Goal: Task Accomplishment & Management: Use online tool/utility

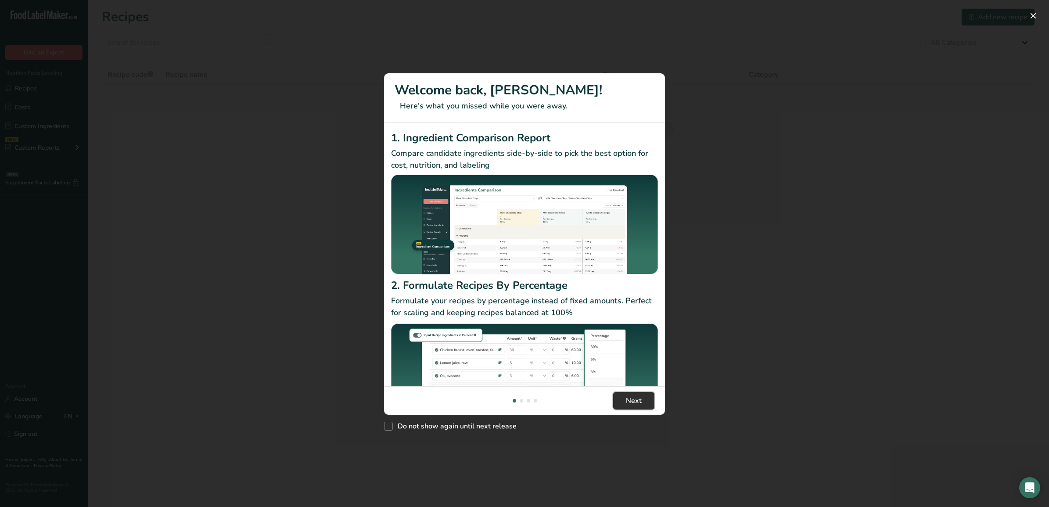
click at [637, 400] on span "Next" at bounding box center [634, 400] width 16 height 11
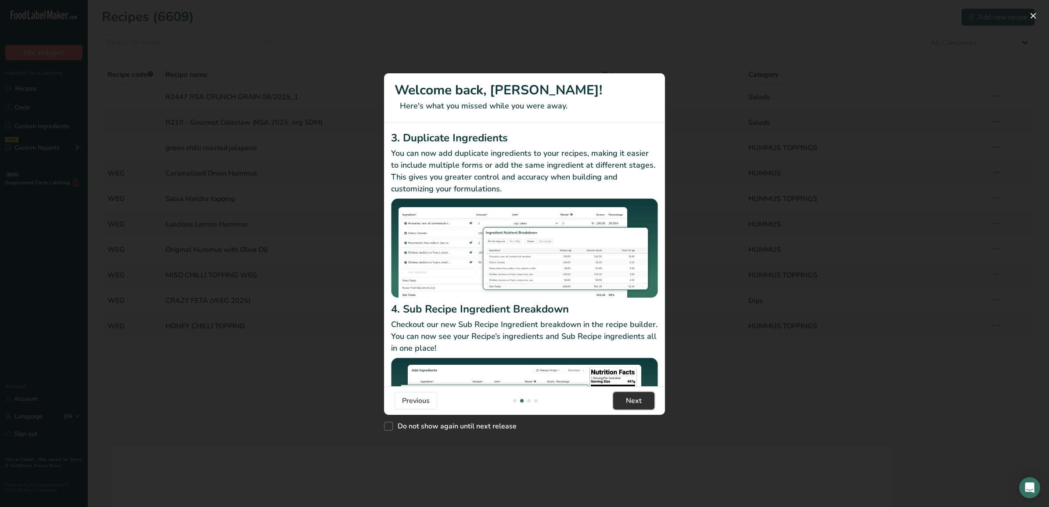
click at [634, 403] on span "Next" at bounding box center [634, 400] width 16 height 11
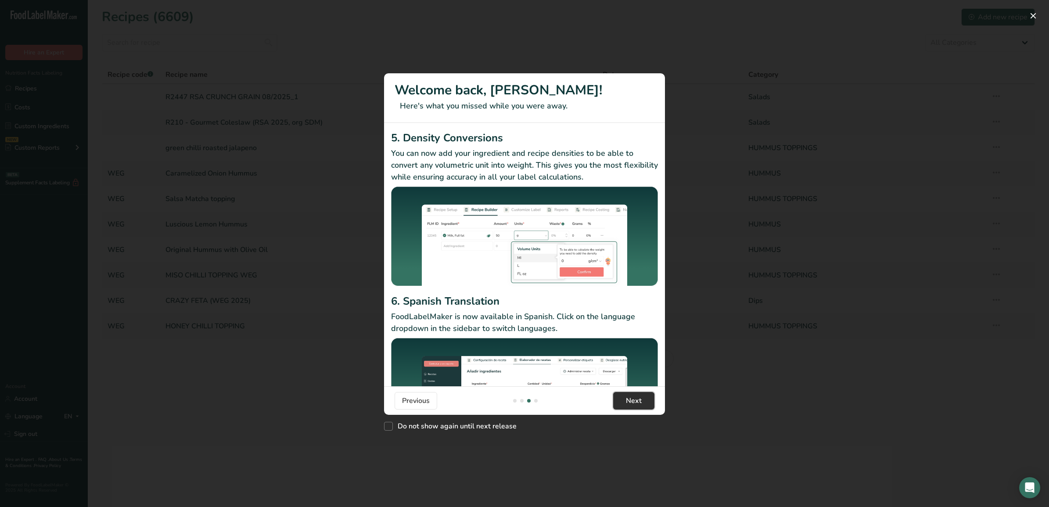
click at [631, 402] on span "Next" at bounding box center [634, 400] width 16 height 11
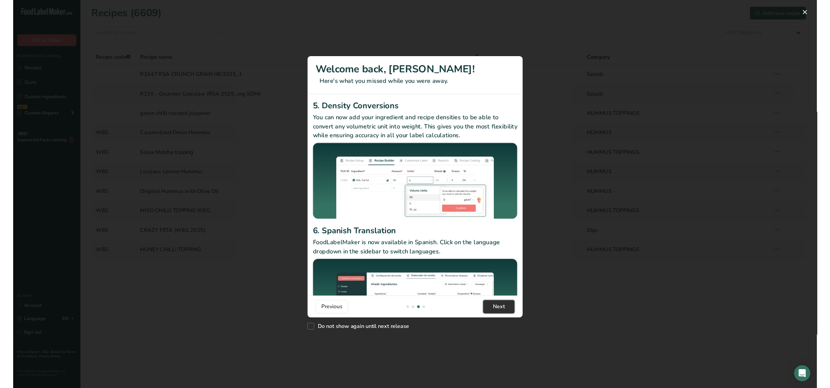
scroll to position [0, 843]
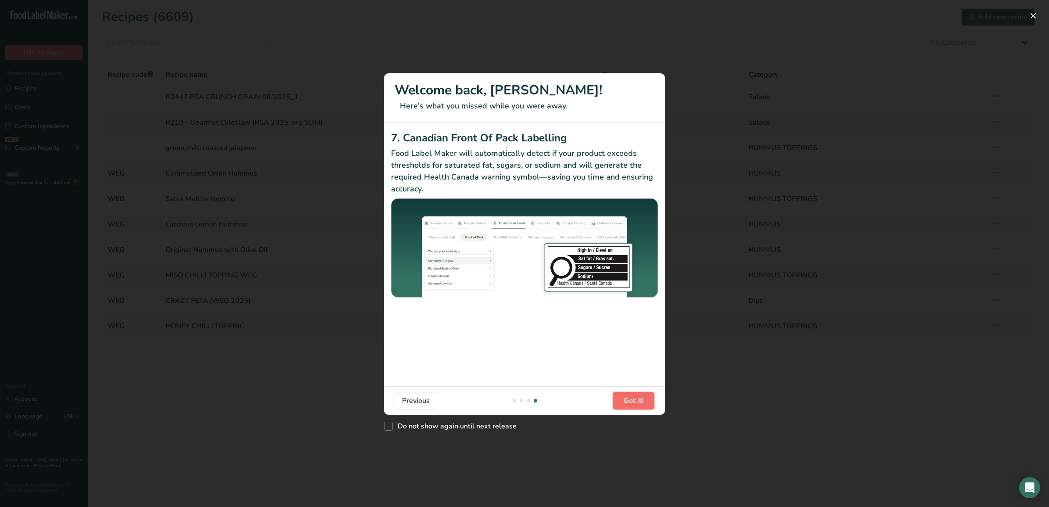
click at [631, 402] on span "Got it!" at bounding box center [634, 400] width 20 height 11
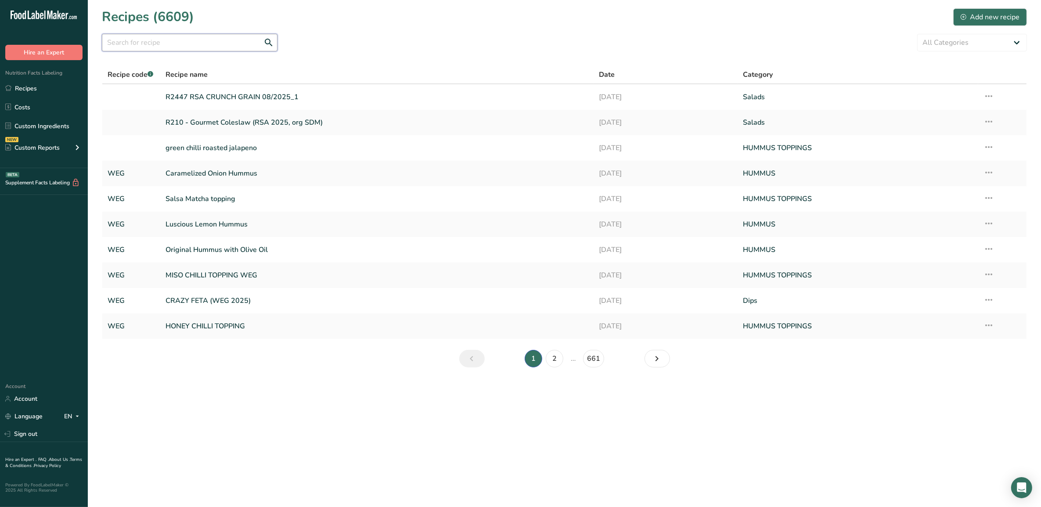
click at [170, 45] on input "text" at bounding box center [190, 43] width 176 height 18
click at [201, 36] on input "text" at bounding box center [190, 43] width 176 height 18
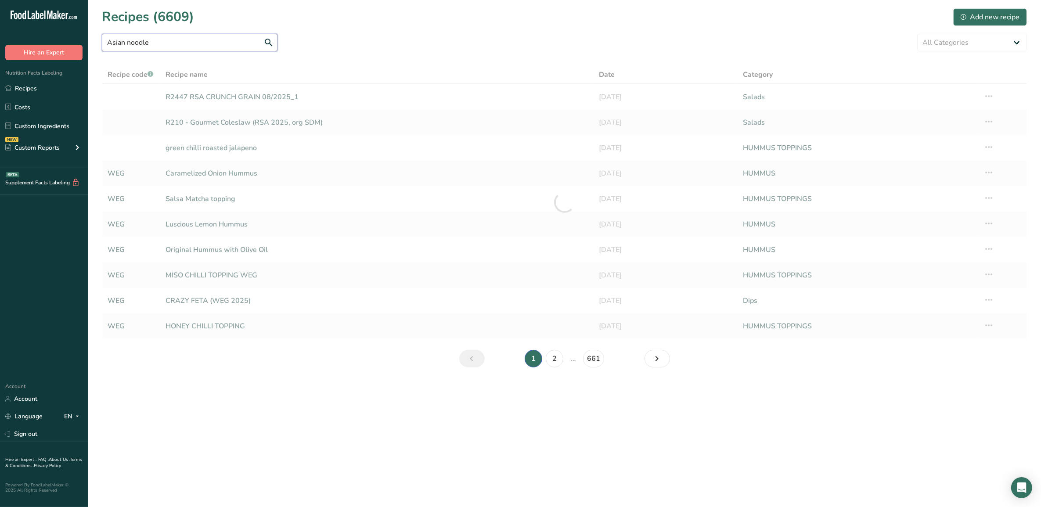
type input "Asian noodle"
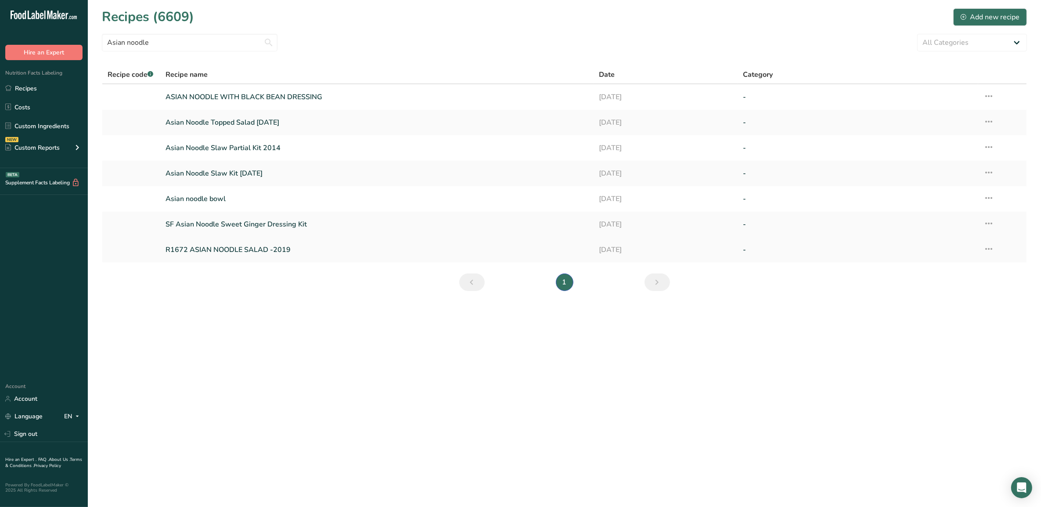
click at [245, 250] on link "R1672 ASIAN NOODLE SALAD -2019" at bounding box center [376, 250] width 422 height 18
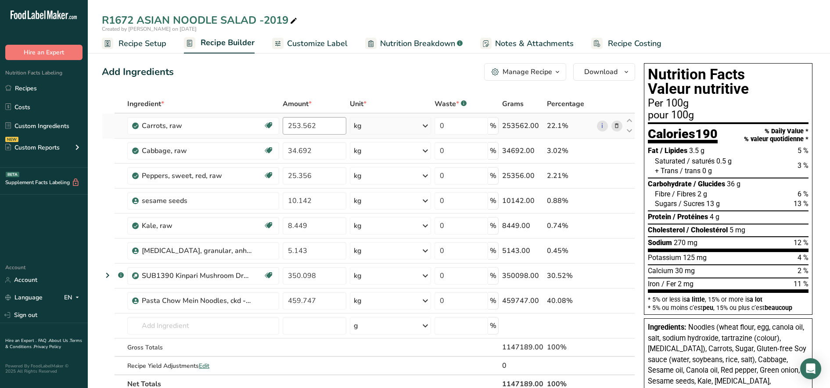
drag, startPoint x: 398, startPoint y: 158, endPoint x: 343, endPoint y: 121, distance: 66.3
click at [343, 121] on tbody "Carrots, raw Dairy free Gluten free Vegan Vegetarian Soy free 253.562 kg Portio…" at bounding box center [368, 244] width 532 height 261
click at [148, 48] on span "Recipe Setup" at bounding box center [143, 44] width 48 height 12
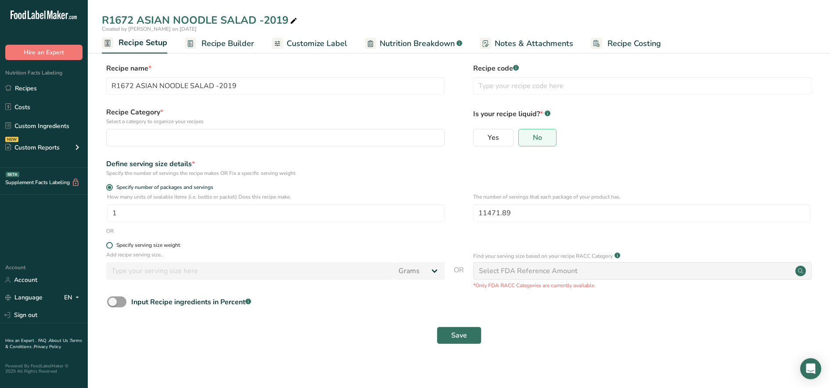
click at [110, 246] on span at bounding box center [109, 245] width 7 height 7
click at [110, 246] on input "Specify serving size weight" at bounding box center [109, 246] width 6 height 6
radio input "true"
radio input "false"
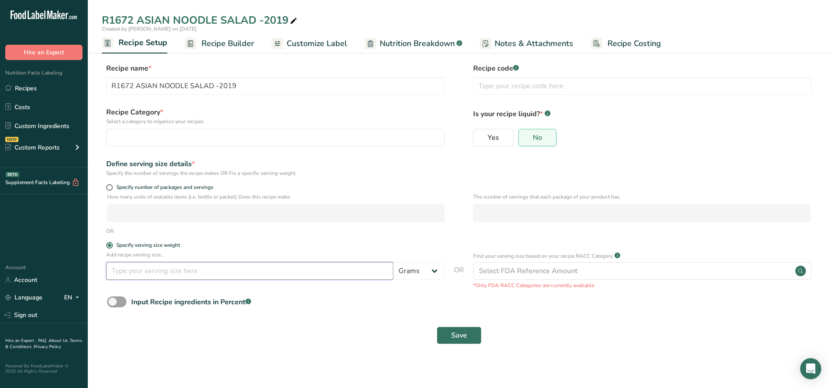
click at [147, 278] on input "number" at bounding box center [249, 271] width 287 height 18
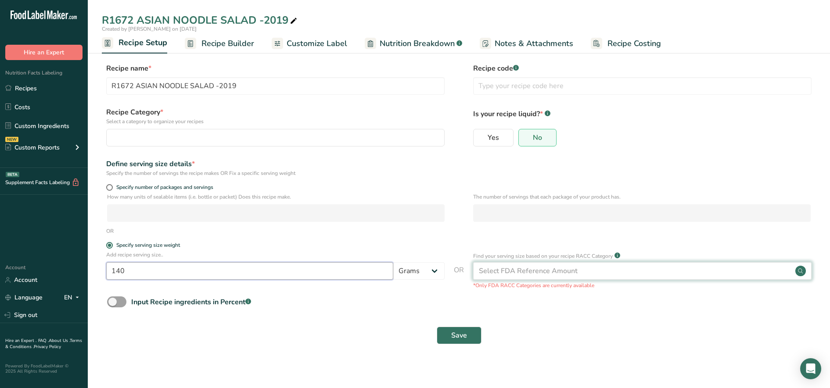
type input "140"
click at [509, 275] on div "Select FDA Reference Amount" at bounding box center [528, 271] width 99 height 11
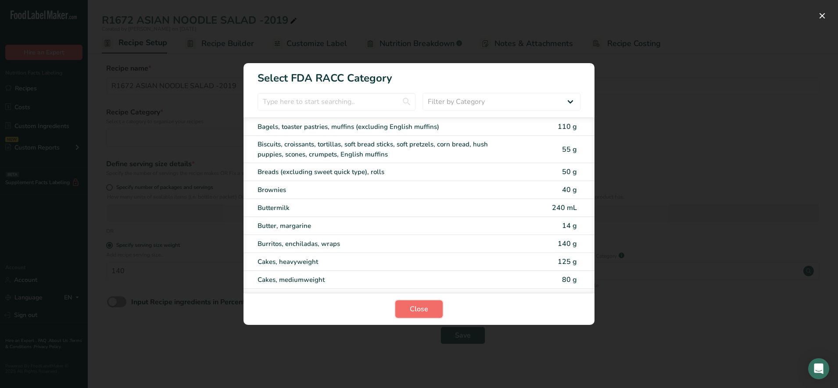
click at [409, 303] on button "Close" at bounding box center [418, 310] width 47 height 18
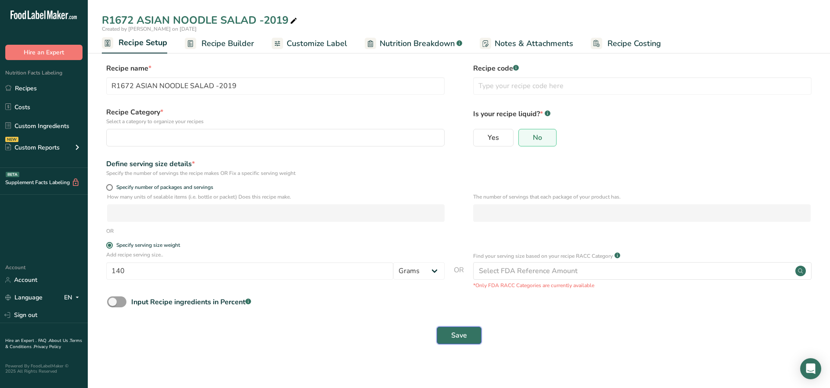
click at [458, 337] on span "Save" at bounding box center [459, 335] width 16 height 11
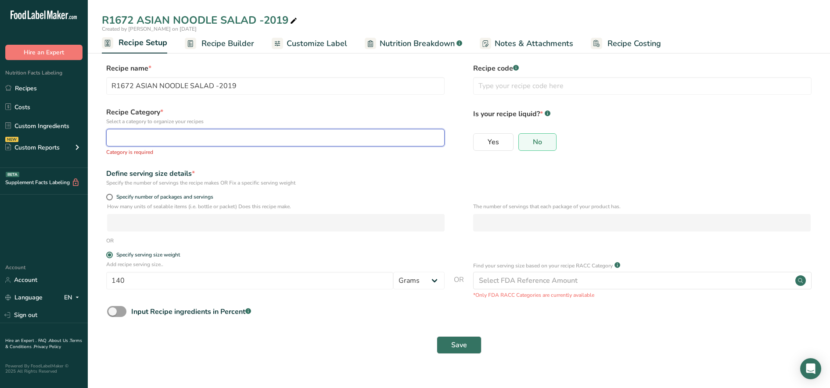
click at [325, 136] on div "button" at bounding box center [273, 138] width 322 height 11
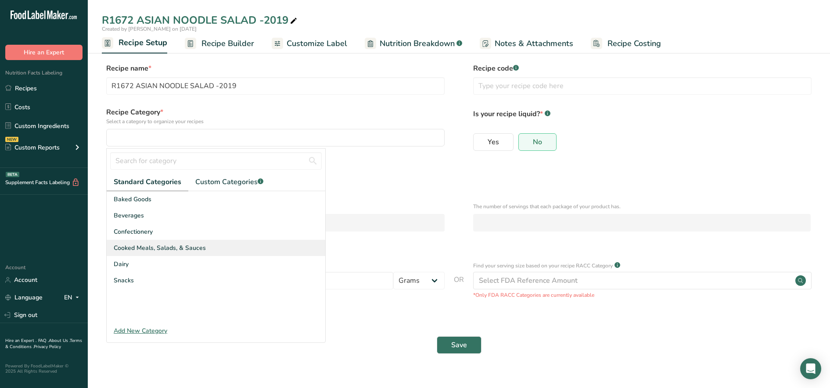
click at [154, 245] on span "Cooked Meals, Salads, & Sauces" at bounding box center [160, 248] width 92 height 9
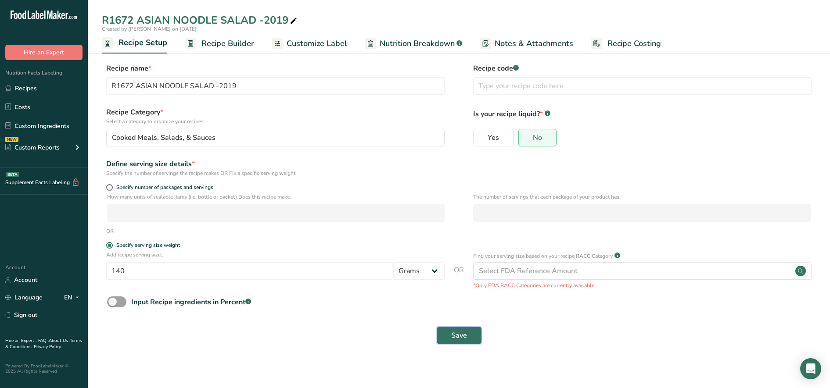
click at [457, 336] on span "Save" at bounding box center [459, 335] width 16 height 11
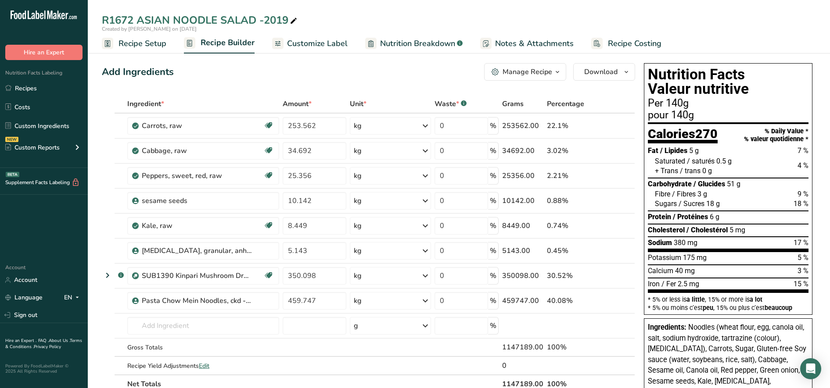
click at [673, 29] on div "Created by [PERSON_NAME] on [DATE]" at bounding box center [459, 29] width 742 height 8
drag, startPoint x: 622, startPoint y: 21, endPoint x: 667, endPoint y: 21, distance: 44.3
click at [622, 21] on div "R1672 ASIAN NOODLE SALAD -2019" at bounding box center [459, 20] width 742 height 16
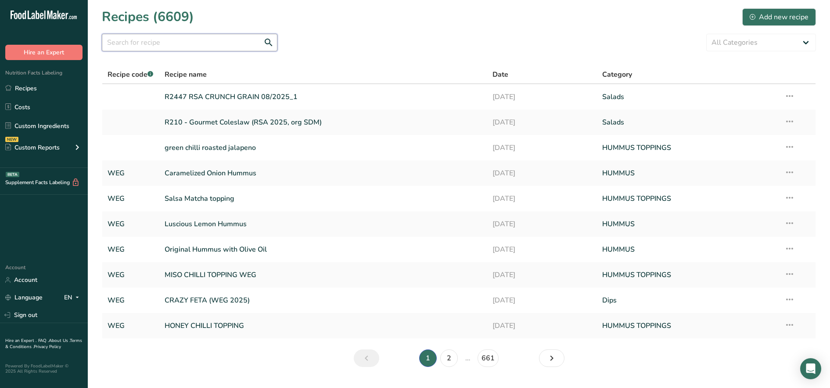
click at [156, 43] on input "text" at bounding box center [190, 43] width 176 height 18
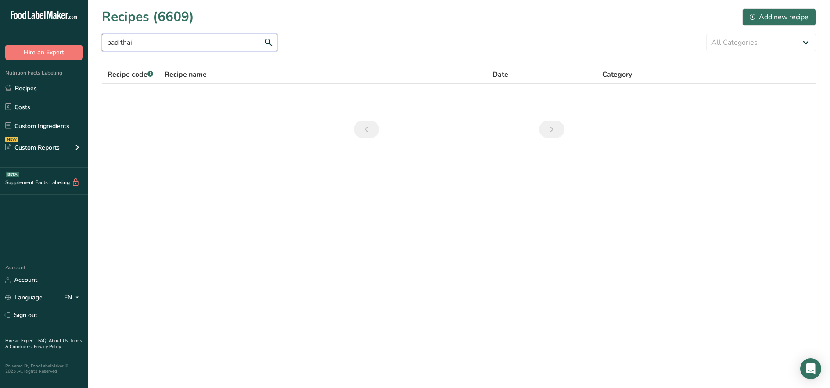
type input "pad thai"
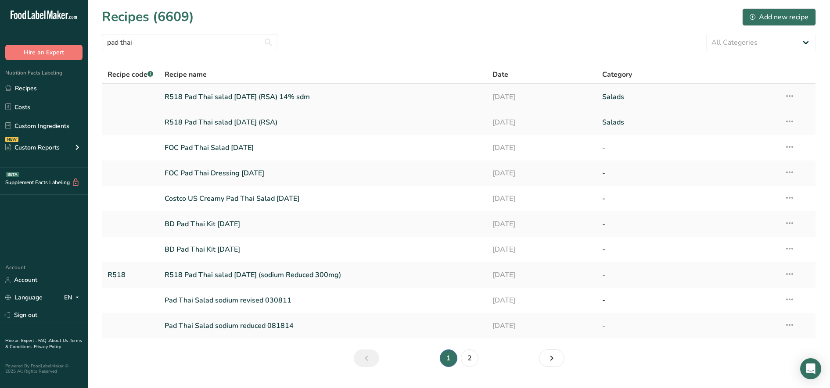
click at [276, 92] on link "R518 Pad Thai salad [DATE] (RSA) 14% sdm" at bounding box center [324, 97] width 318 height 18
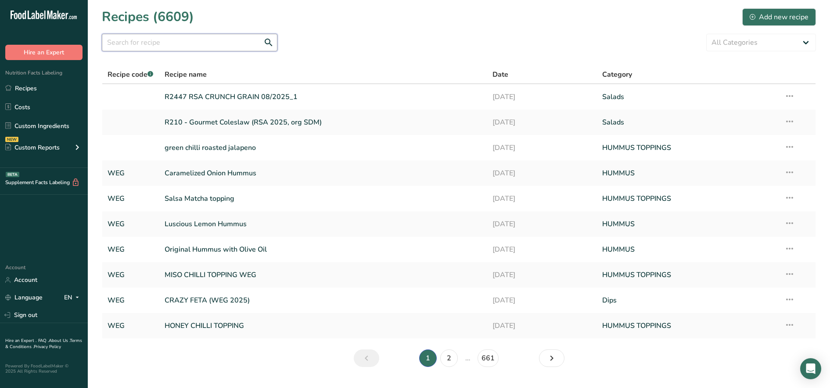
click at [163, 45] on input "text" at bounding box center [190, 43] width 176 height 18
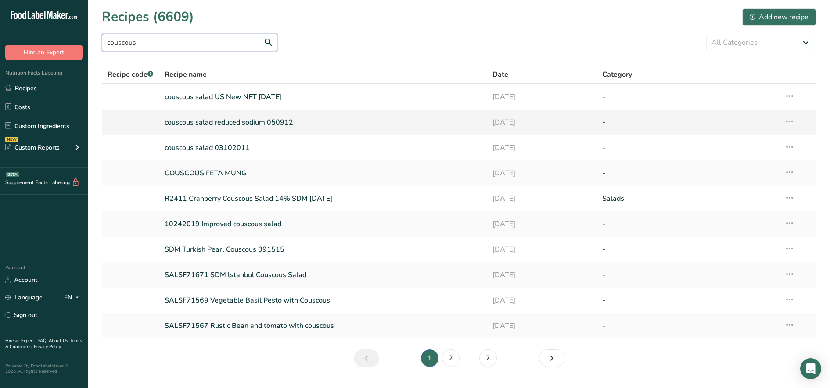
type input "couscous"
click at [265, 122] on link "couscous salad reduced sodium 050912" at bounding box center [324, 122] width 318 height 18
